Goal: Transaction & Acquisition: Obtain resource

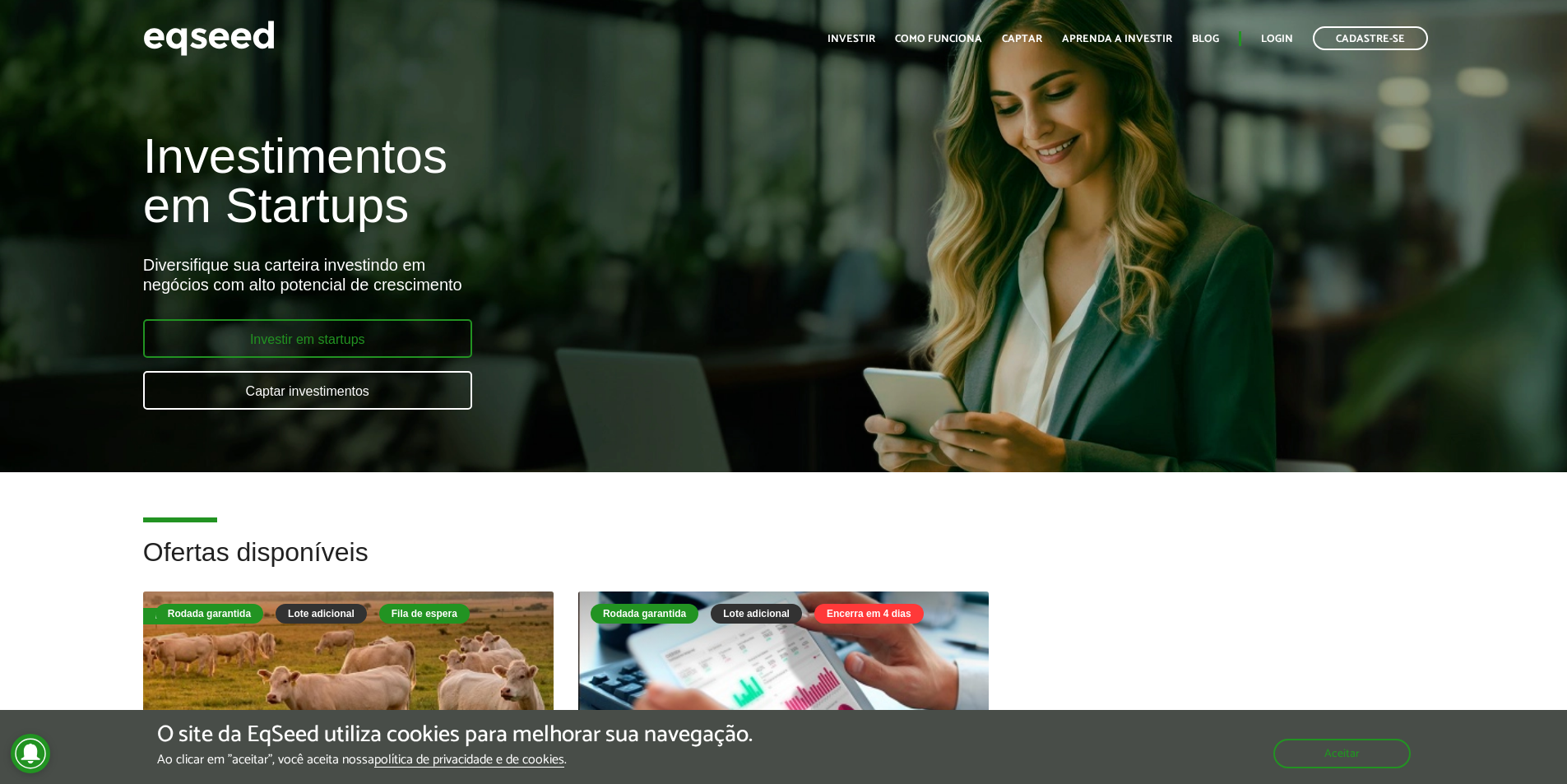
click at [416, 339] on link "Investir em startups" at bounding box center [308, 339] width 329 height 39
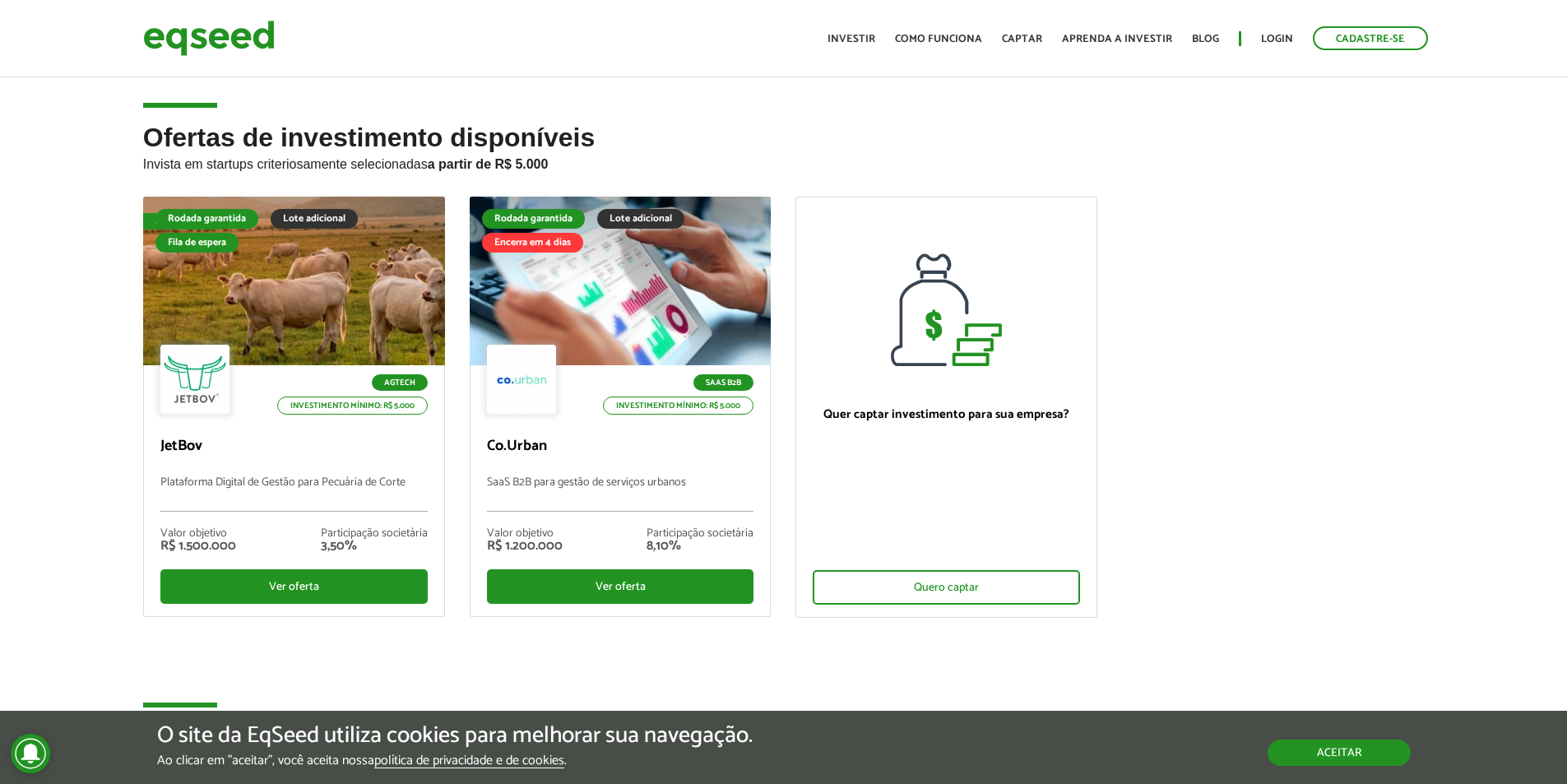
click at [1348, 752] on button "Aceitar" at bounding box center [1340, 752] width 143 height 26
